Goal: Information Seeking & Learning: Learn about a topic

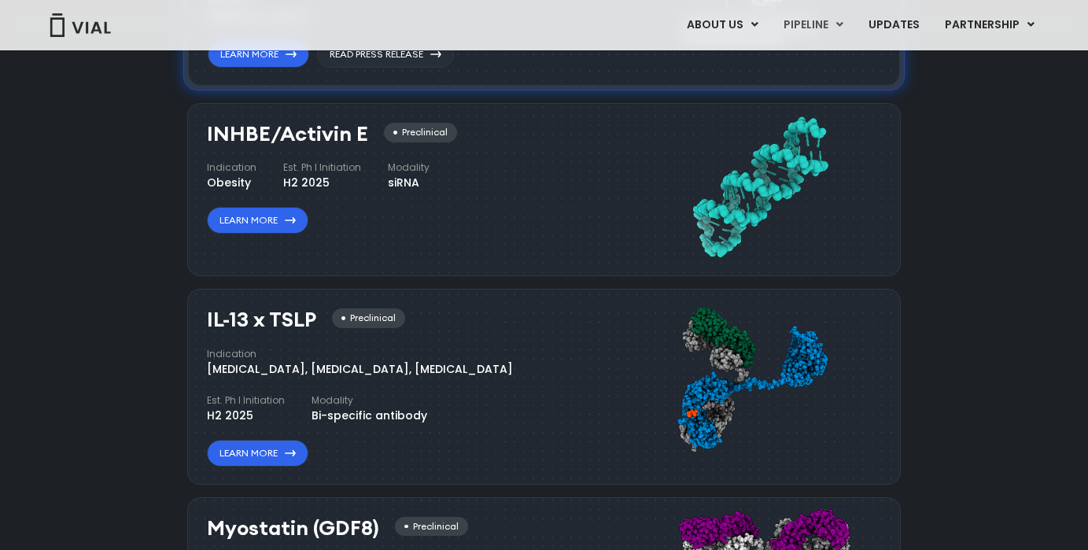
scroll to position [1336, 0]
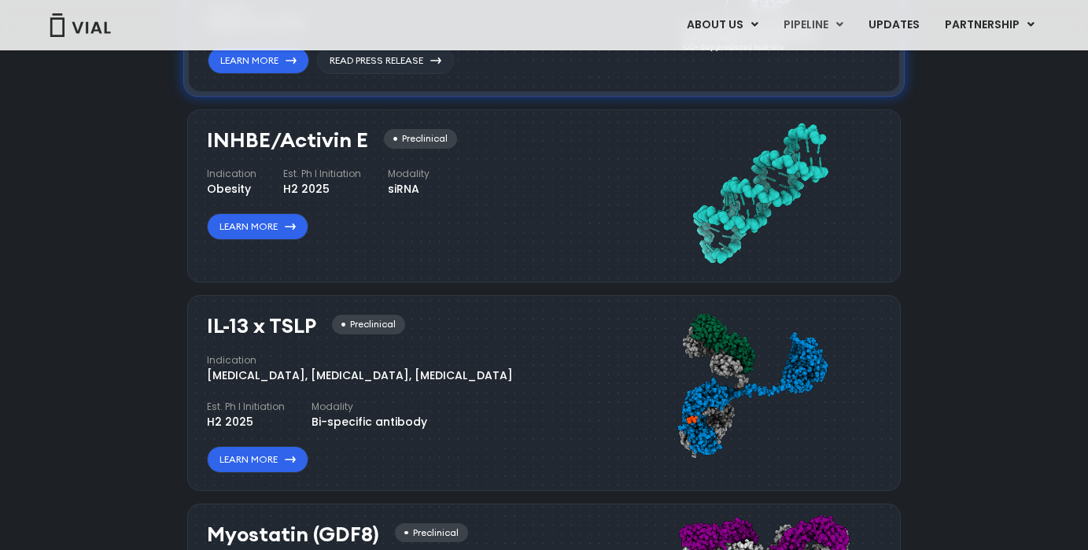
drag, startPoint x: 208, startPoint y: 183, endPoint x: 250, endPoint y: 183, distance: 42.5
click at [250, 183] on div "Obesity" at bounding box center [232, 189] width 50 height 17
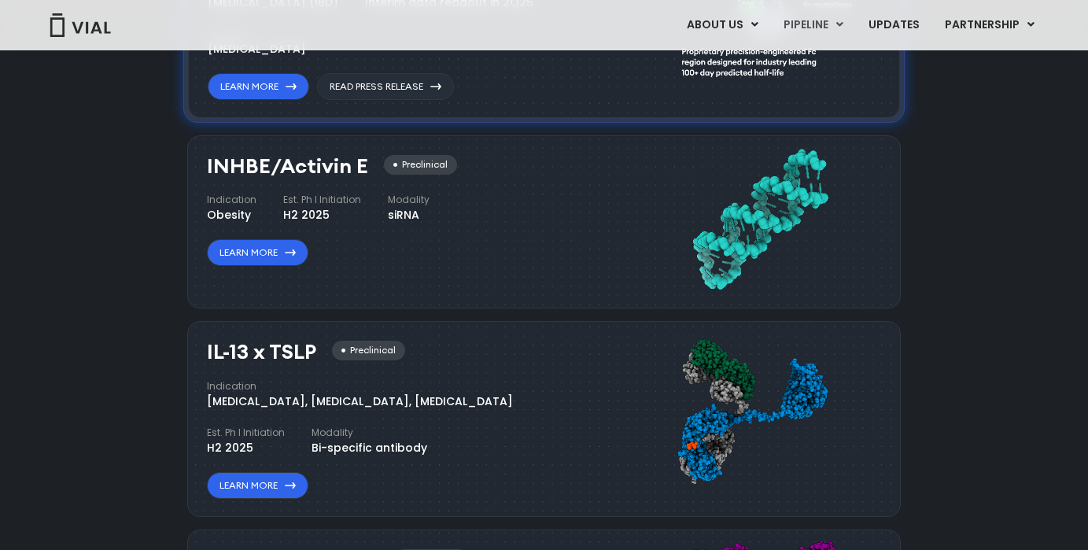
scroll to position [1284, 0]
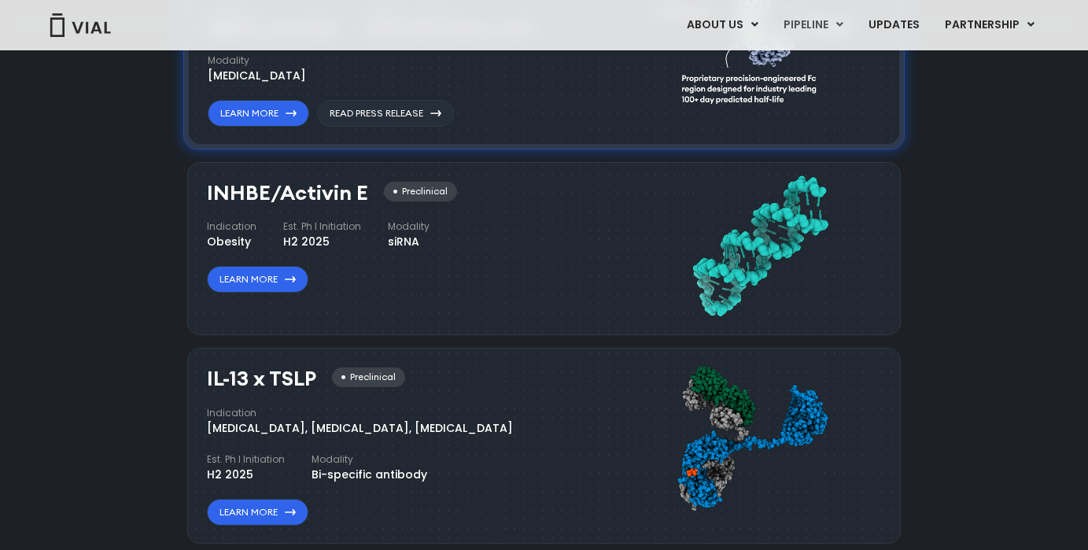
drag, startPoint x: 283, startPoint y: 233, endPoint x: 326, endPoint y: 233, distance: 42.5
click at [326, 234] on div "H2 2025" at bounding box center [322, 242] width 78 height 17
click at [290, 234] on div "H2 2025" at bounding box center [322, 242] width 78 height 17
drag, startPoint x: 280, startPoint y: 235, endPoint x: 331, endPoint y: 235, distance: 51.2
click at [331, 235] on div "H2 2025" at bounding box center [322, 242] width 78 height 17
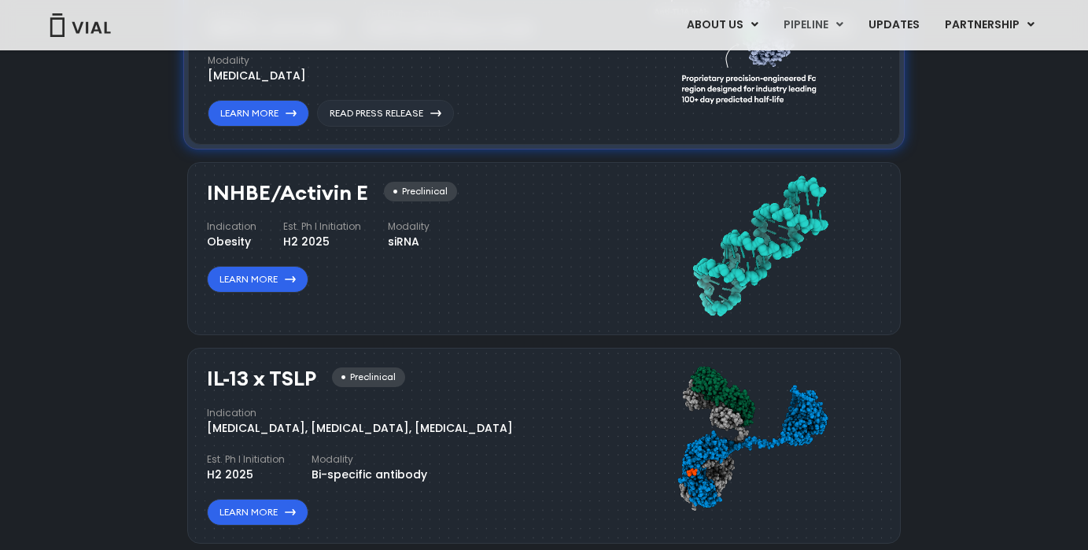
drag, startPoint x: 281, startPoint y: 218, endPoint x: 363, endPoint y: 218, distance: 81.8
click at [363, 220] on div "Indication Obesity Est. Ph I Initiation H2 2025 Modality siRNA" at bounding box center [318, 235] width 223 height 31
copy h4 "Est. Ph I Initiation"
drag, startPoint x: 385, startPoint y: 217, endPoint x: 428, endPoint y: 238, distance: 47.9
click at [428, 238] on div "INHBE/Activin E Preclinical Indication Obesity Est. Ph I Initiation H2 2025 Mod…" at bounding box center [397, 238] width 381 height 112
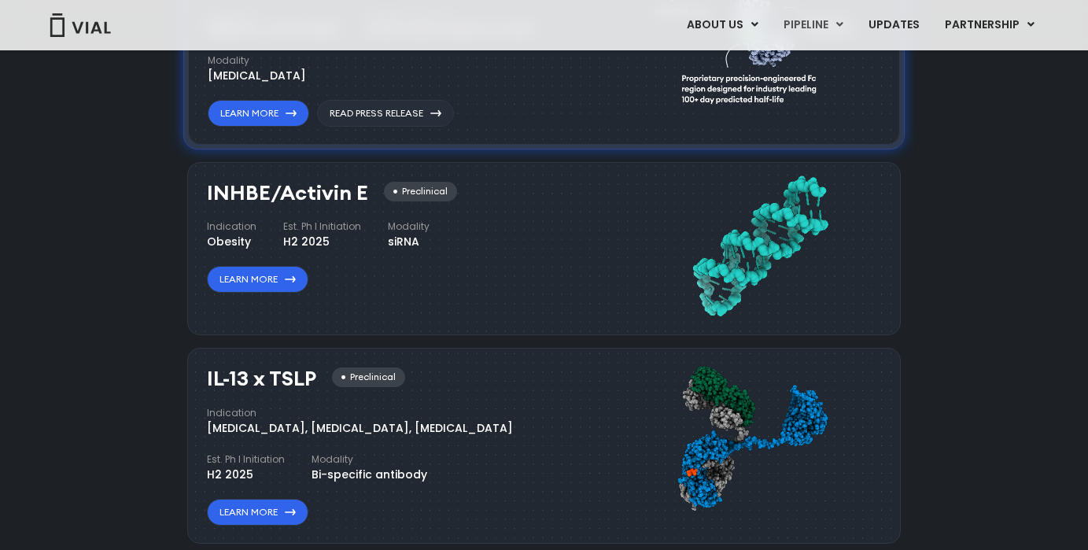
copy div "Modality siRNA"
drag, startPoint x: 209, startPoint y: 224, endPoint x: 261, endPoint y: 221, distance: 52.8
click at [261, 221] on div "Indication Obesity Est. Ph I Initiation H2 2025 Modality siRNA" at bounding box center [318, 235] width 223 height 31
click at [259, 223] on div "Indication Obesity Est. Ph I Initiation H2 2025 Modality siRNA" at bounding box center [318, 235] width 223 height 31
click at [261, 278] on link "Learn More" at bounding box center [258, 279] width 102 height 27
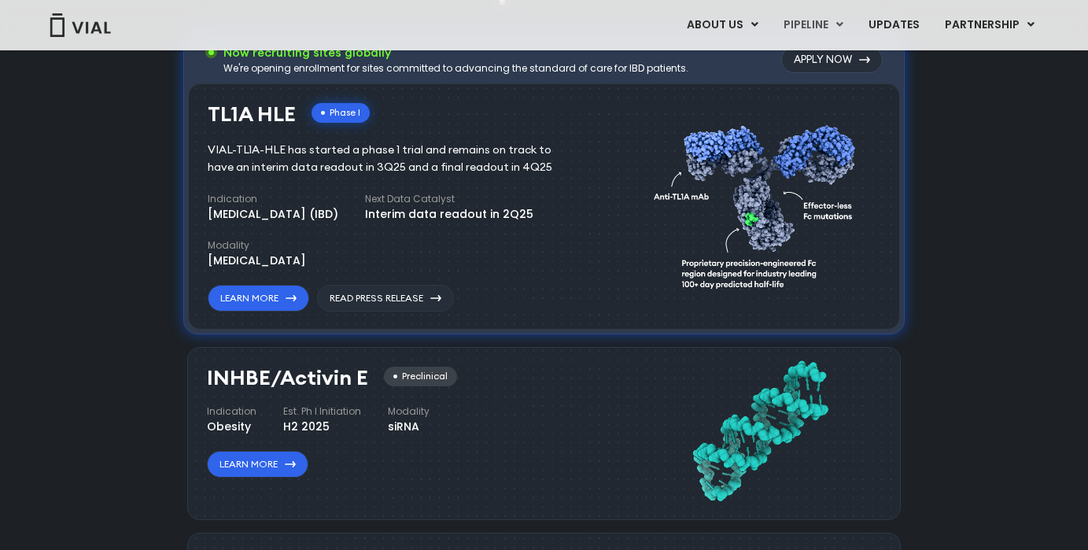
scroll to position [1170, 0]
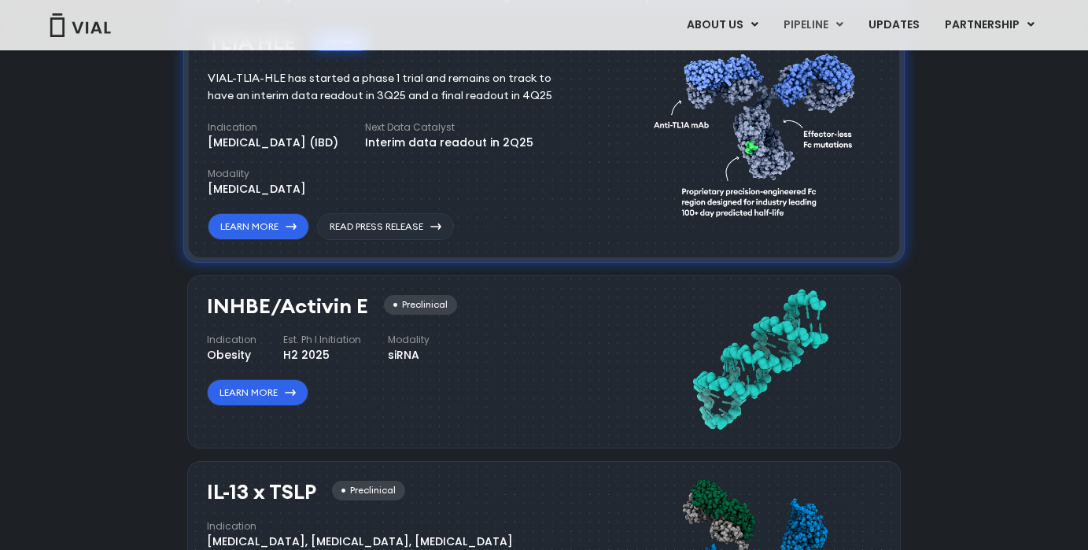
drag, startPoint x: 207, startPoint y: 331, endPoint x: 248, endPoint y: 331, distance: 40.9
click at [248, 333] on h4 "Indication" at bounding box center [232, 340] width 50 height 14
drag, startPoint x: 255, startPoint y: 334, endPoint x: 191, endPoint y: 334, distance: 63.7
click at [191, 334] on div "INHBE/Activin E Preclinical Indication Obesity Est. Ph I Initiation H2 2025 Mod…" at bounding box center [544, 361] width 714 height 173
copy h4 "Indication"
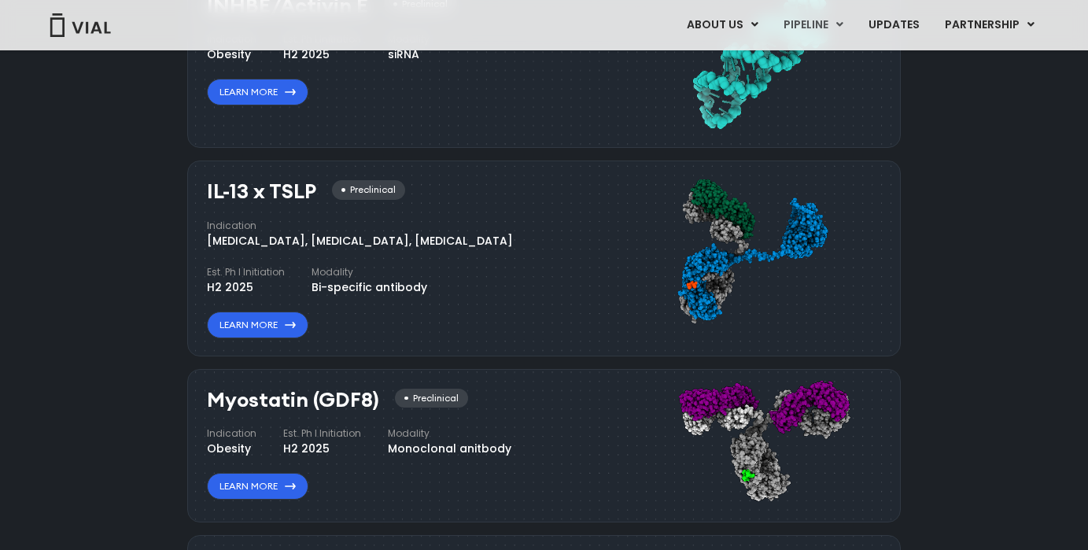
scroll to position [1469, 0]
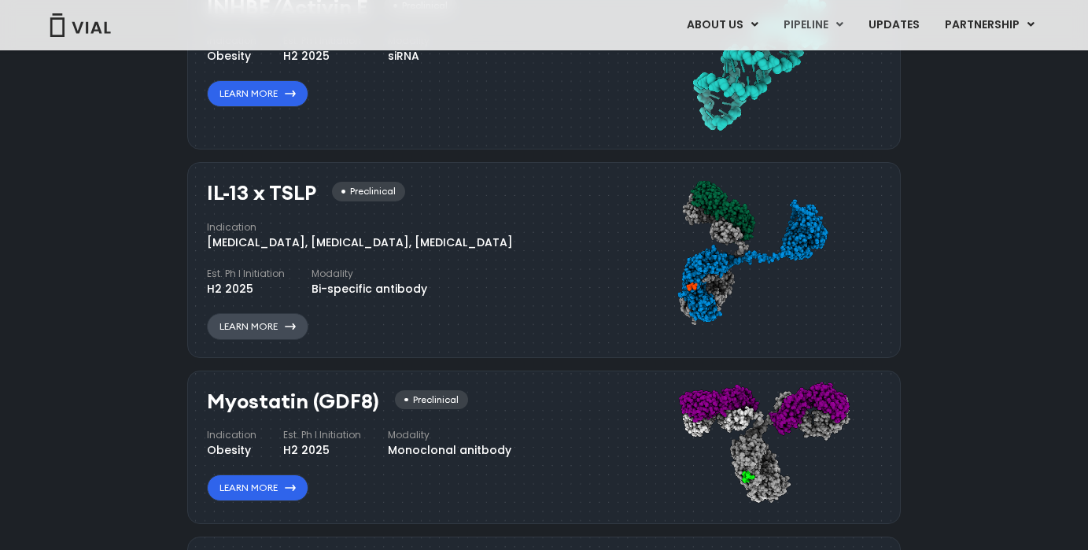
click at [305, 320] on link "Learn More" at bounding box center [258, 326] width 102 height 27
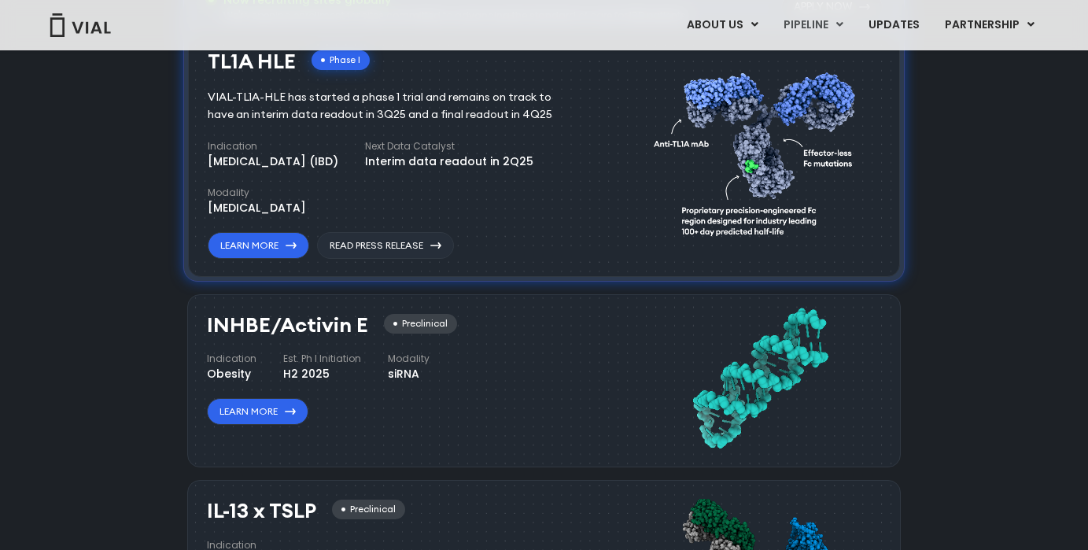
scroll to position [1147, 0]
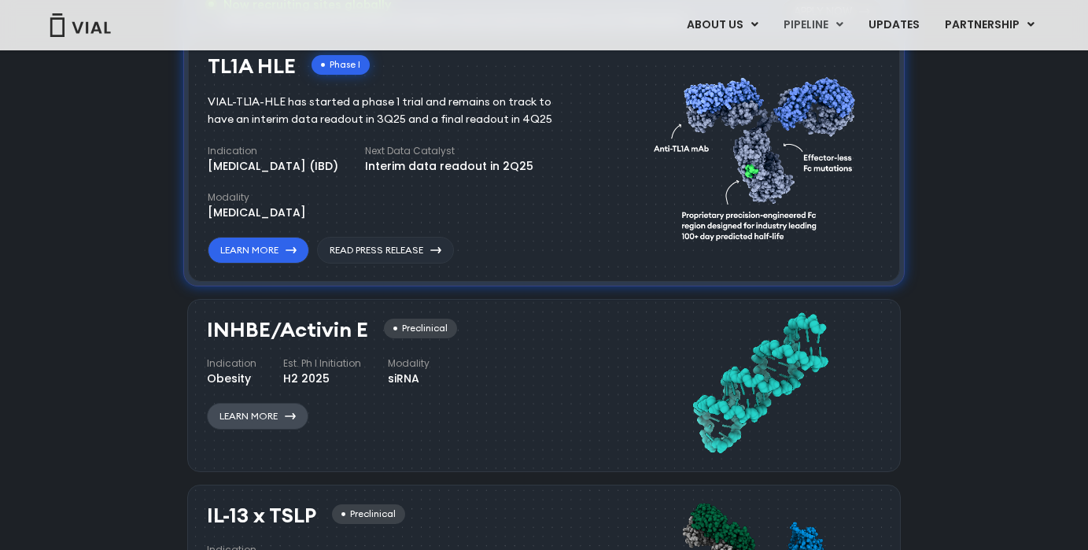
click at [238, 411] on link "Learn More" at bounding box center [258, 416] width 102 height 27
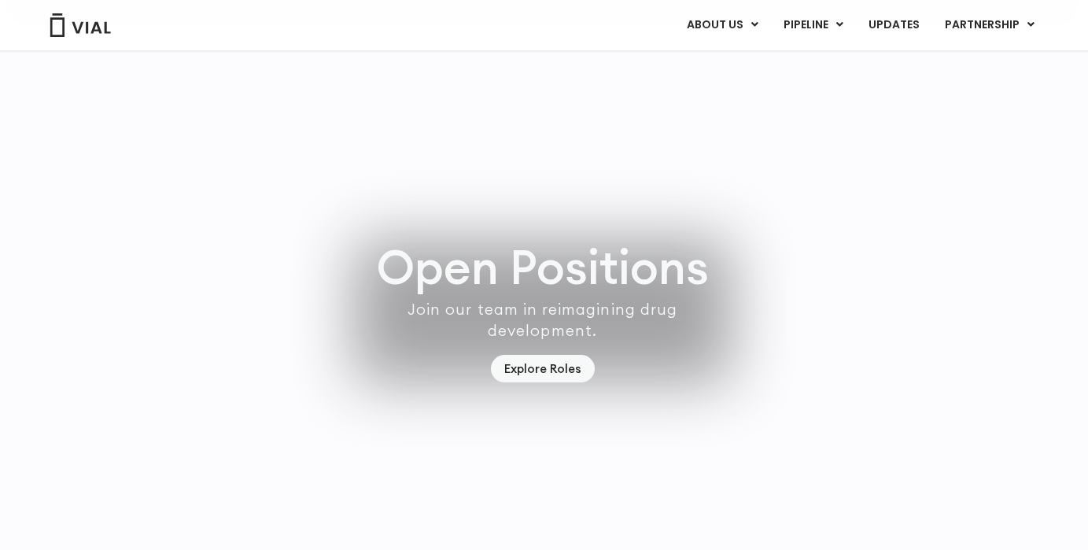
scroll to position [4474, 2]
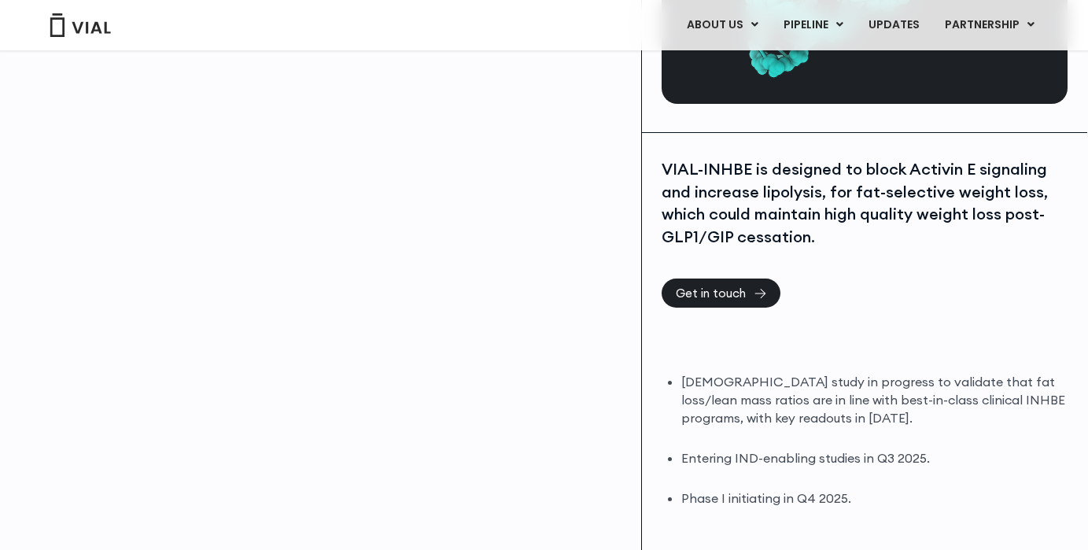
scroll to position [257, 1]
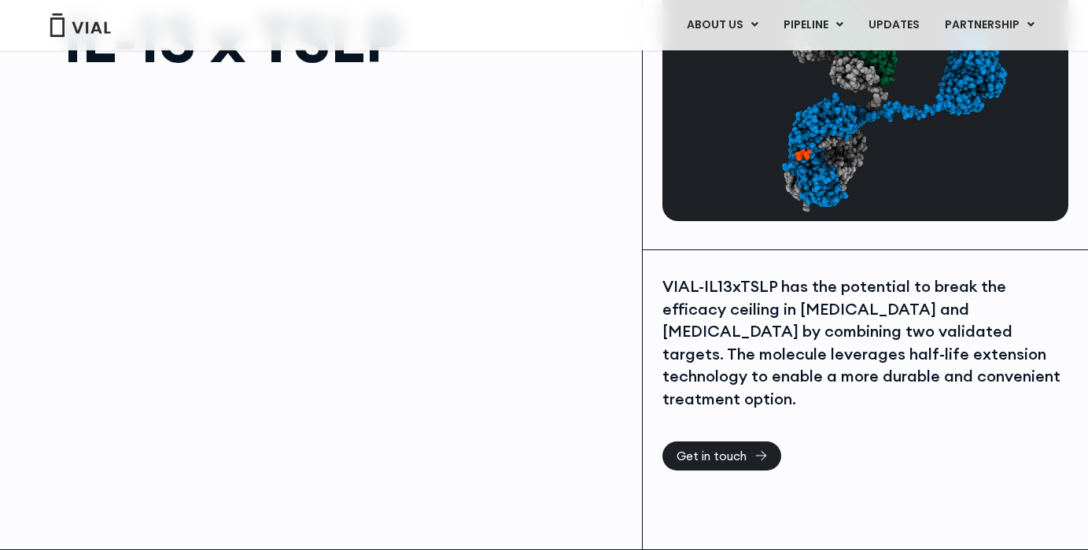
scroll to position [138, 0]
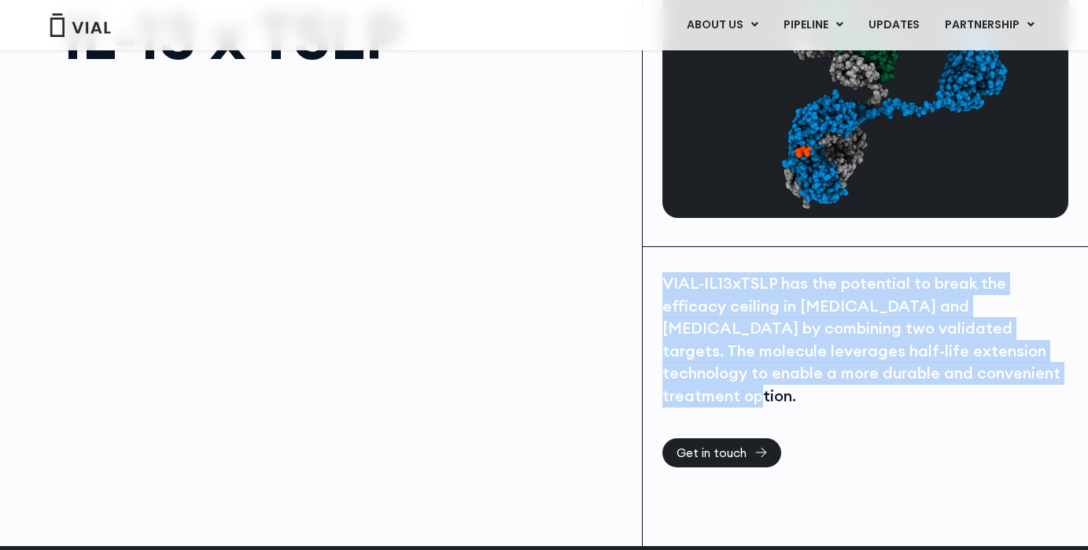
drag, startPoint x: 665, startPoint y: 281, endPoint x: 968, endPoint y: 379, distance: 318.3
click at [968, 379] on div "VIAL-IL13xTSLP has the potential to break the efficacy ceiling in asthma and at…" at bounding box center [866, 339] width 406 height 135
copy div "VIAL-IL13xTSLP has the potential to break the efficacy ceiling in asthma and at…"
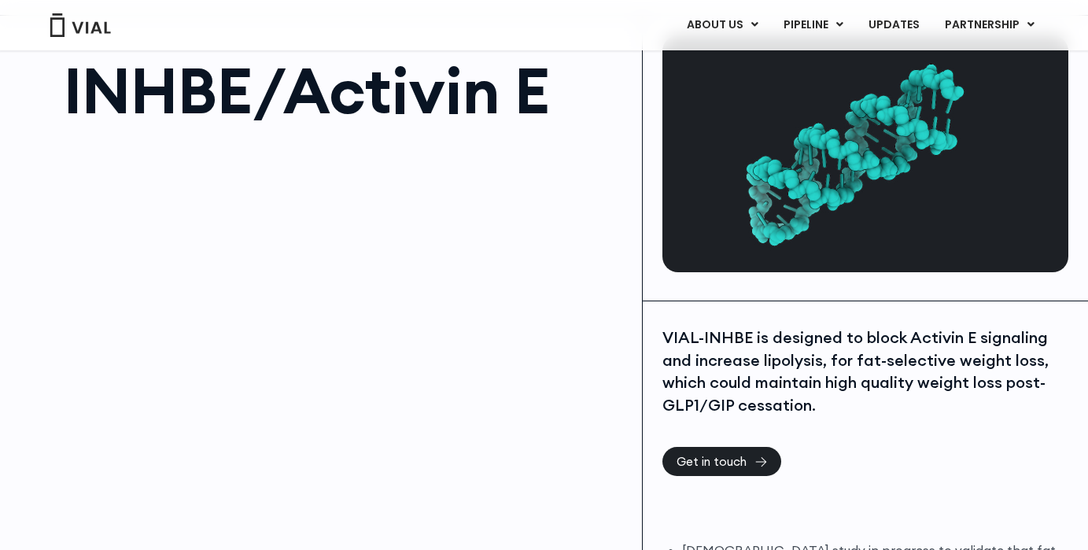
scroll to position [86, 0]
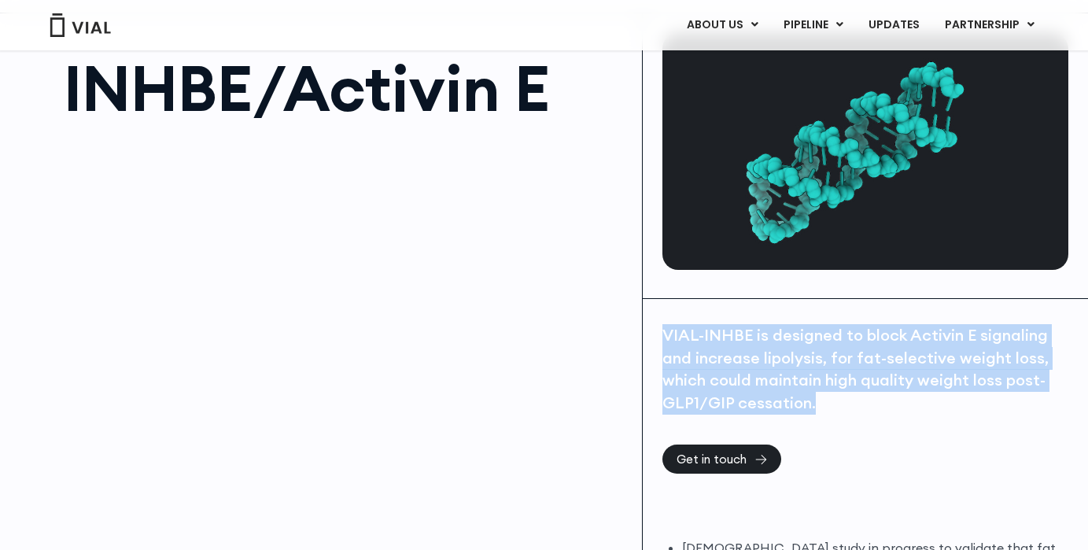
drag, startPoint x: 664, startPoint y: 333, endPoint x: 848, endPoint y: 405, distance: 197.9
click at [848, 405] on div "VIAL-INHBE is designed to block Activin E signaling and increase lipolysis, for…" at bounding box center [866, 369] width 406 height 90
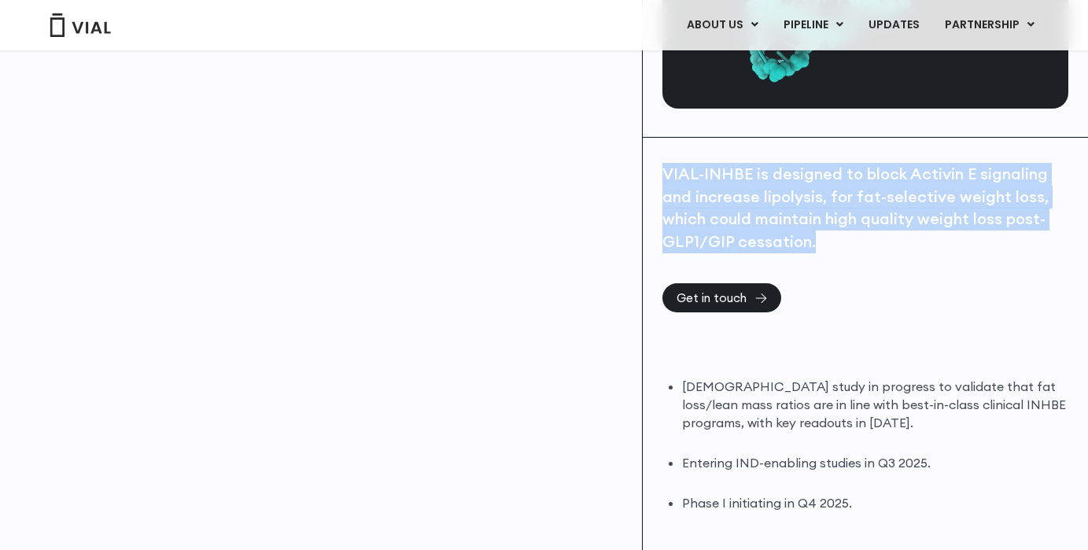
scroll to position [249, 0]
